Goal: Navigation & Orientation: Find specific page/section

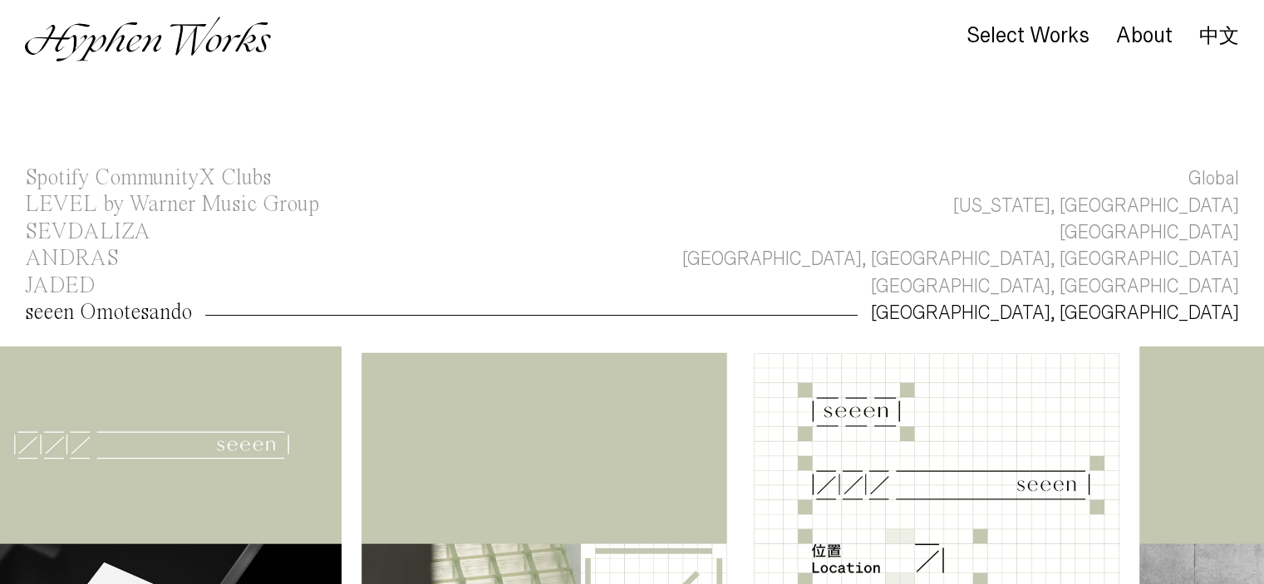
scroll to position [0, 1346]
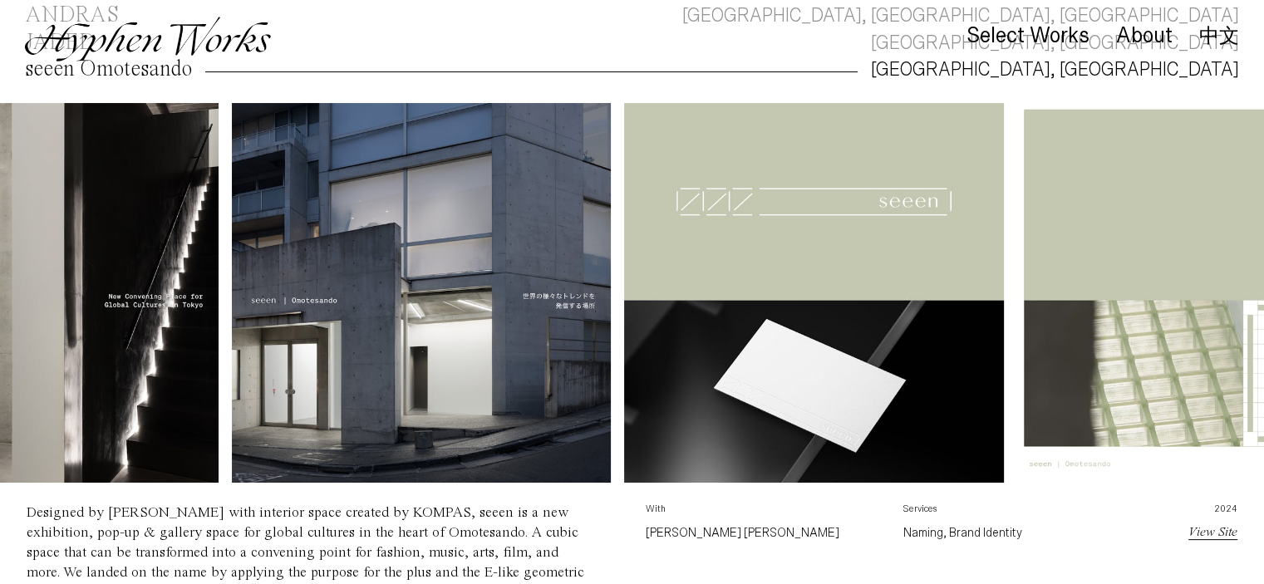
scroll to position [0, 580]
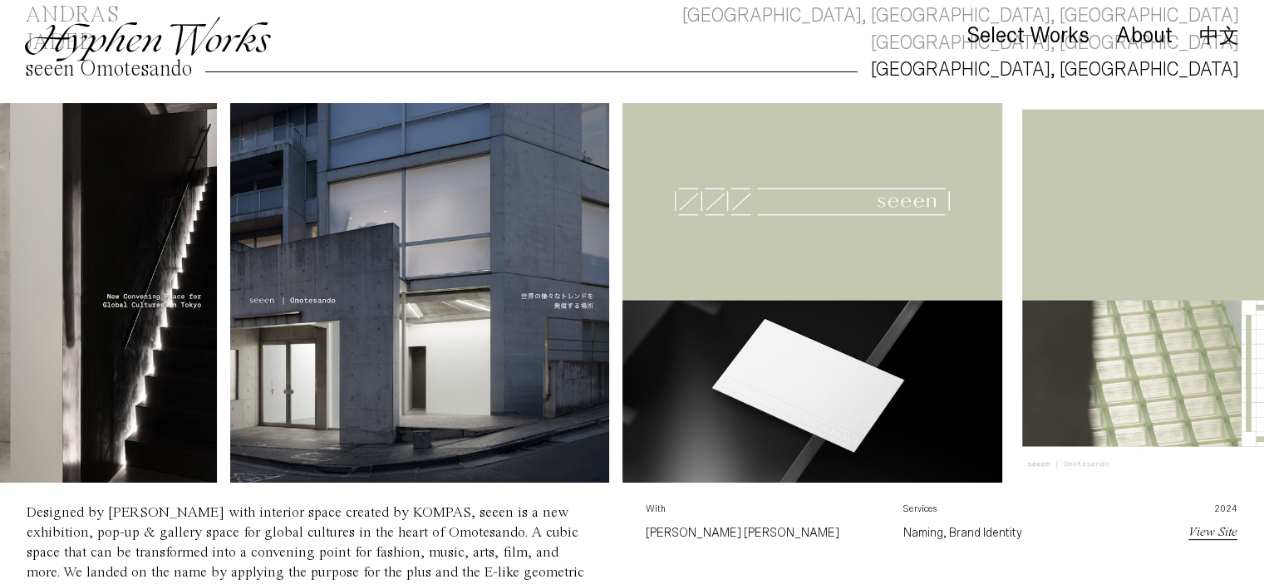
click at [426, 272] on img at bounding box center [419, 292] width 379 height 379
drag, startPoint x: 426, startPoint y: 272, endPoint x: 525, endPoint y: 49, distance: 243.7
click at [525, 49] on div "Select Works About 中文" at bounding box center [632, 39] width 1264 height 78
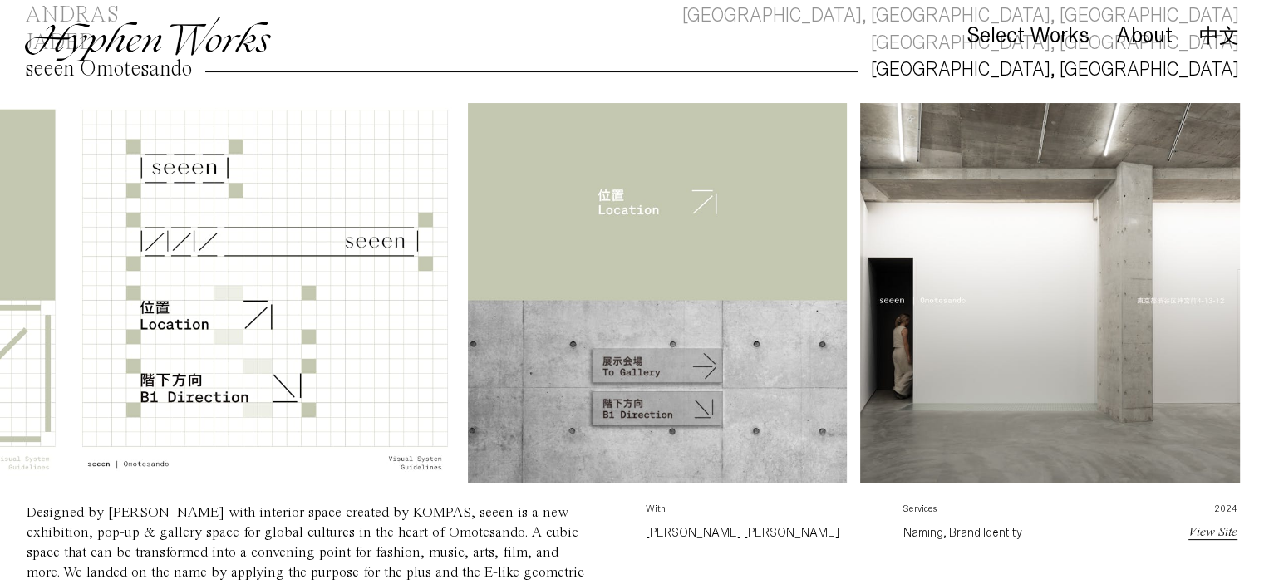
scroll to position [0, 1795]
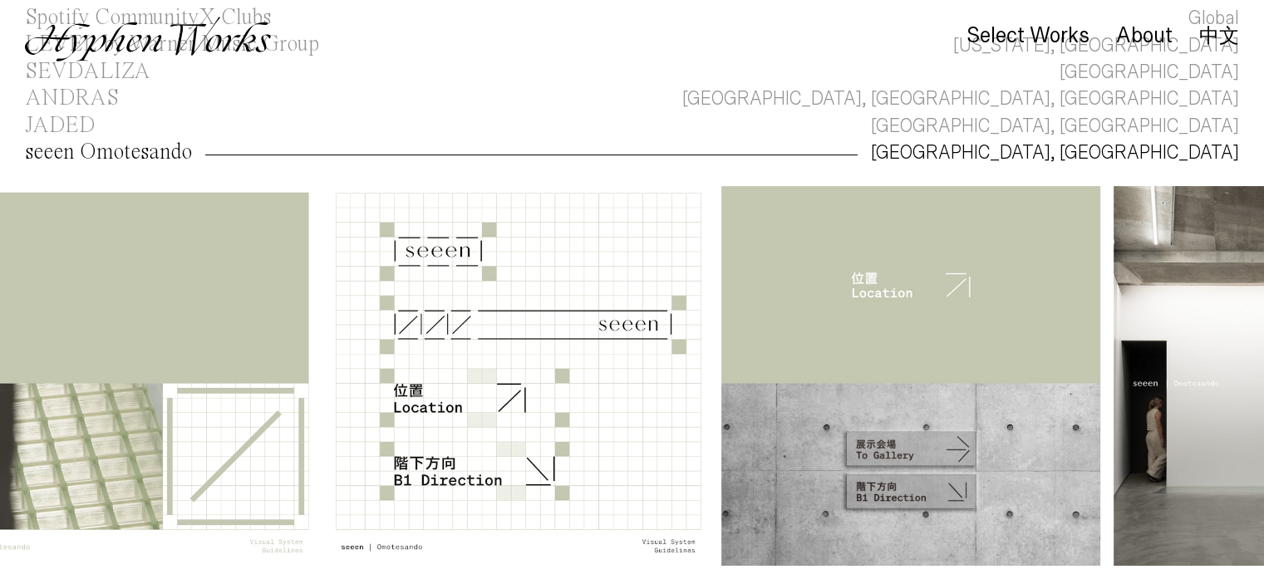
scroll to position [0, 1139]
